Goal: Information Seeking & Learning: Learn about a topic

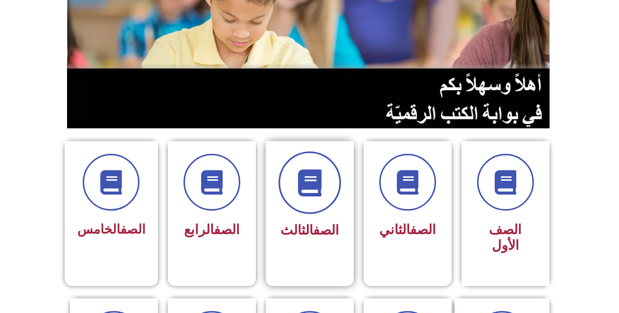
scroll to position [147, 0]
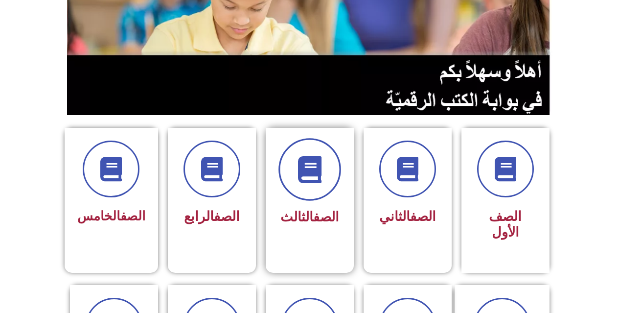
click at [310, 175] on icon at bounding box center [309, 169] width 27 height 27
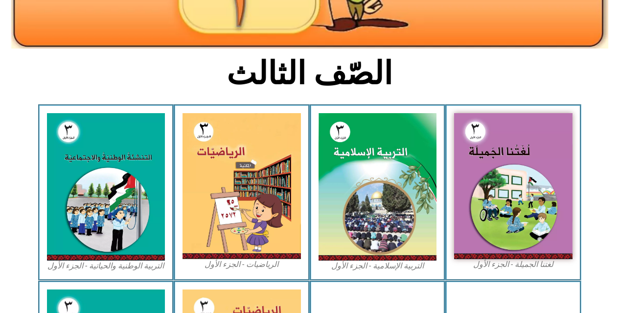
scroll to position [245, 0]
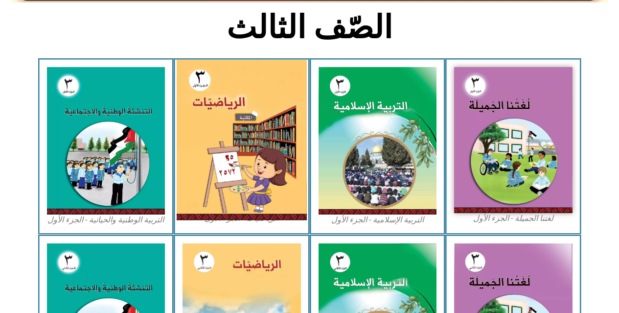
click at [212, 154] on img at bounding box center [242, 140] width 130 height 161
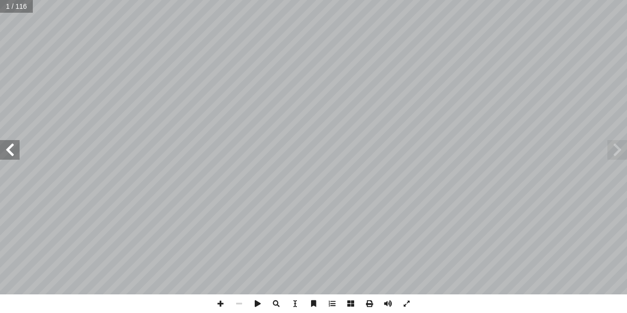
click at [12, 154] on span at bounding box center [10, 150] width 20 height 20
click at [218, 303] on span at bounding box center [220, 303] width 19 height 19
click at [9, 151] on span at bounding box center [10, 150] width 20 height 20
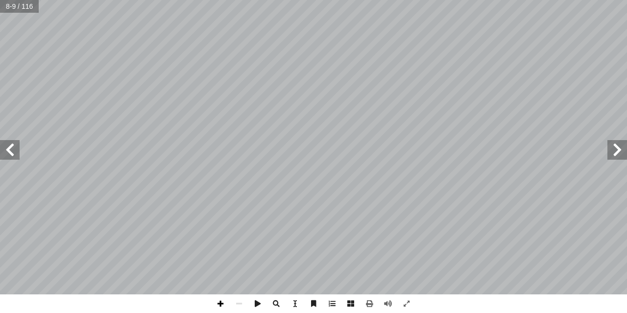
click at [223, 303] on span at bounding box center [220, 303] width 19 height 19
click at [218, 302] on span at bounding box center [220, 303] width 19 height 19
